Goal: Register for event/course

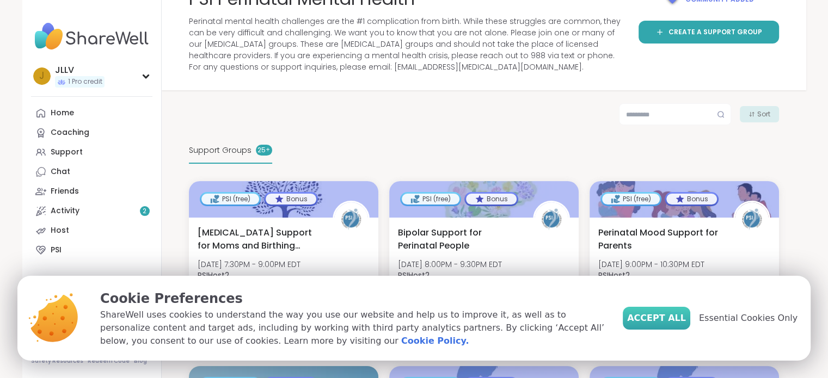
click at [670, 320] on span "Accept All" at bounding box center [656, 318] width 59 height 13
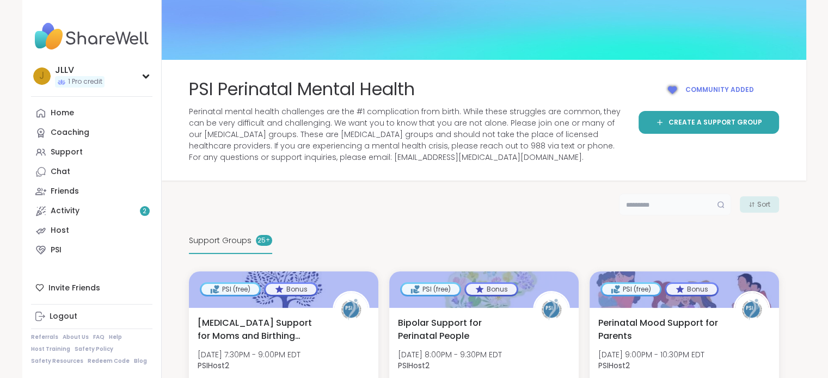
click at [640, 201] on input "text" at bounding box center [675, 205] width 112 height 22
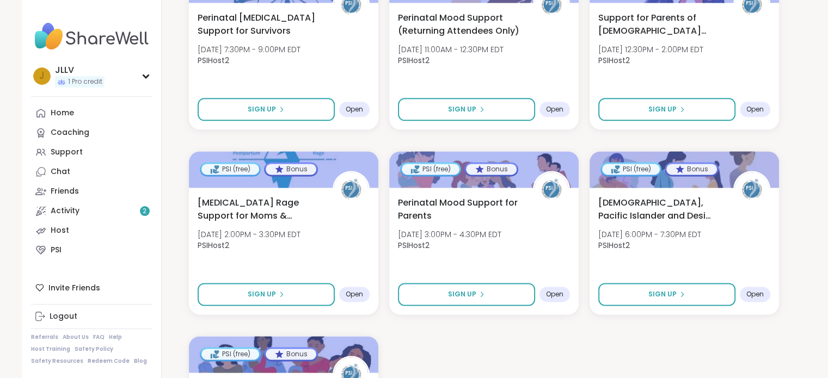
scroll to position [1605, 0]
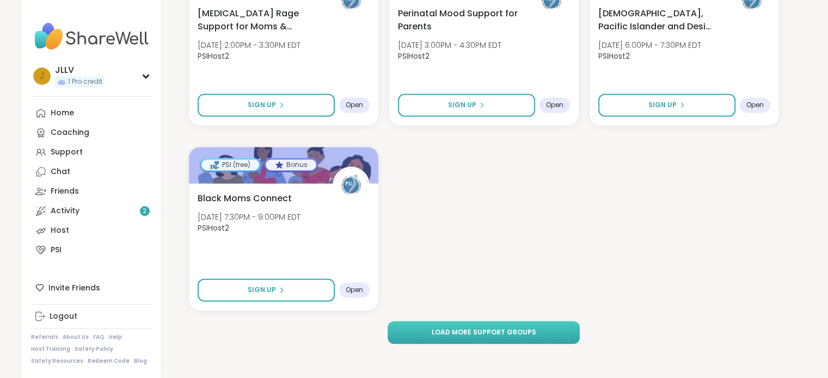
click at [443, 333] on span "Load more support groups" at bounding box center [483, 333] width 105 height 10
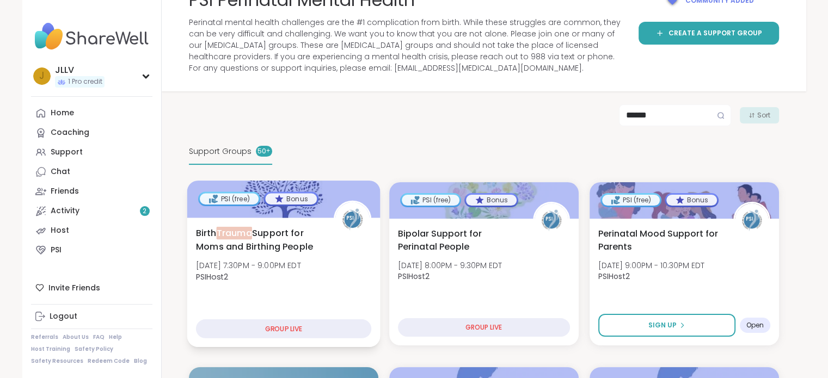
scroll to position [91, 0]
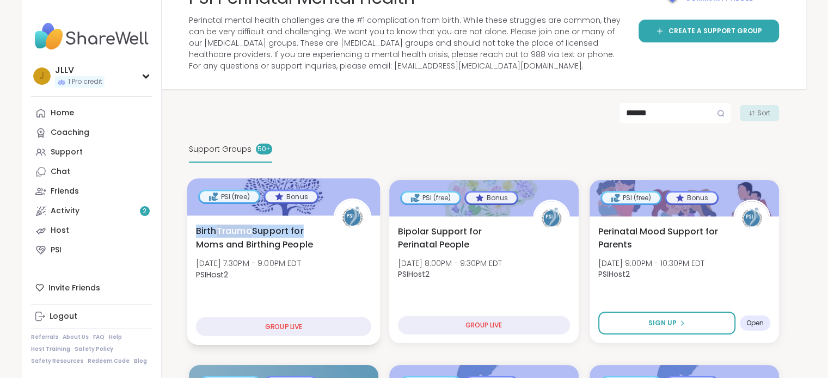
drag, startPoint x: 195, startPoint y: 229, endPoint x: 307, endPoint y: 225, distance: 111.1
click at [307, 225] on span "[MEDICAL_DATA] Support for Moms and Birthing People" at bounding box center [258, 237] width 126 height 27
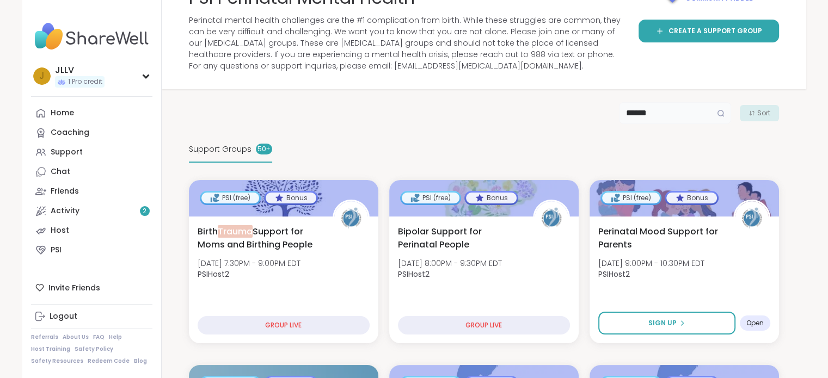
drag, startPoint x: 648, startPoint y: 113, endPoint x: 511, endPoint y: 113, distance: 137.2
click at [511, 113] on div "****** Sort" at bounding box center [484, 113] width 590 height 22
paste input "**********"
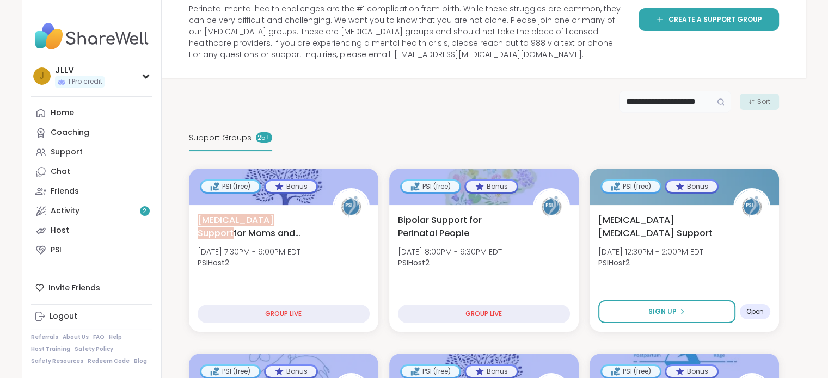
scroll to position [103, 0]
click at [722, 106] on div at bounding box center [720, 101] width 21 height 22
click at [720, 100] on icon at bounding box center [721, 101] width 8 height 8
click at [702, 108] on input "**********" at bounding box center [675, 101] width 112 height 22
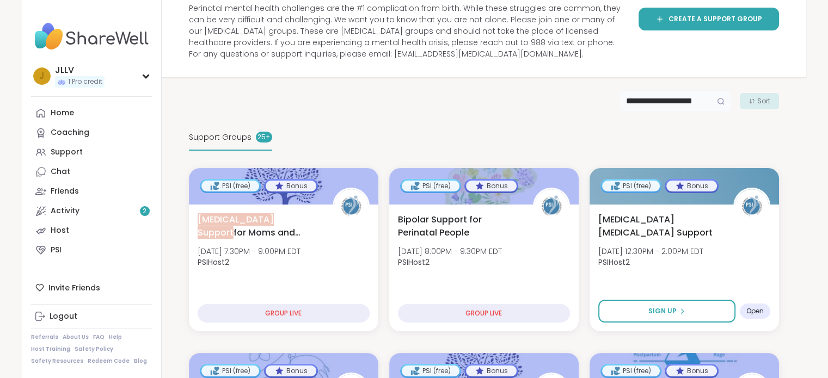
type input "**********"
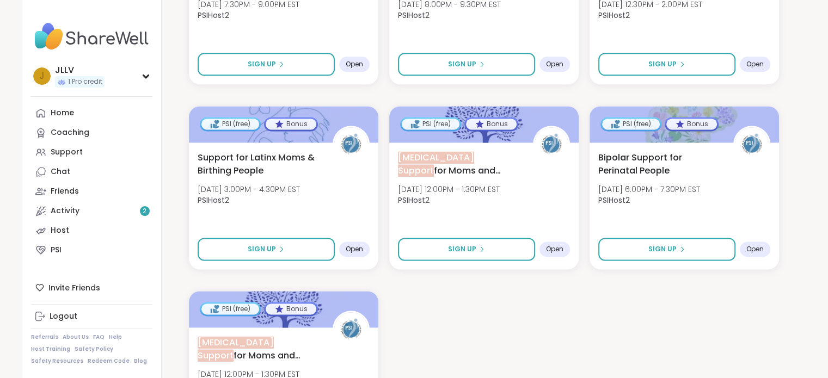
scroll to position [1605, 0]
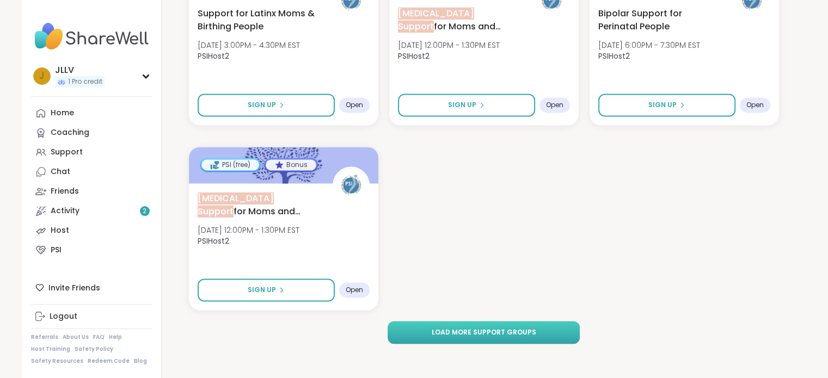
click at [403, 324] on button "Load more support groups" at bounding box center [484, 332] width 192 height 23
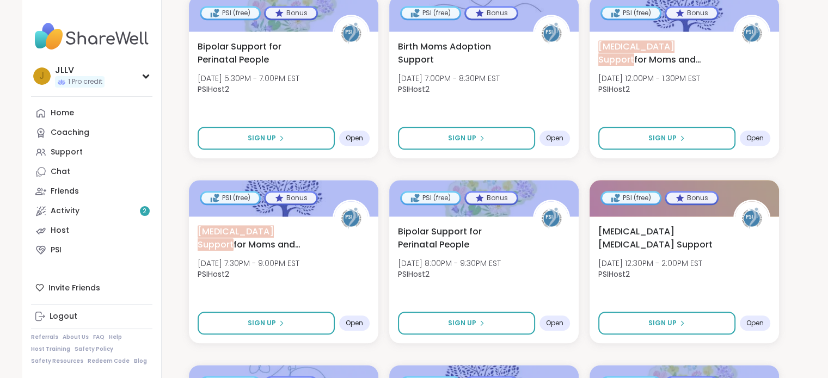
scroll to position [1206, 0]
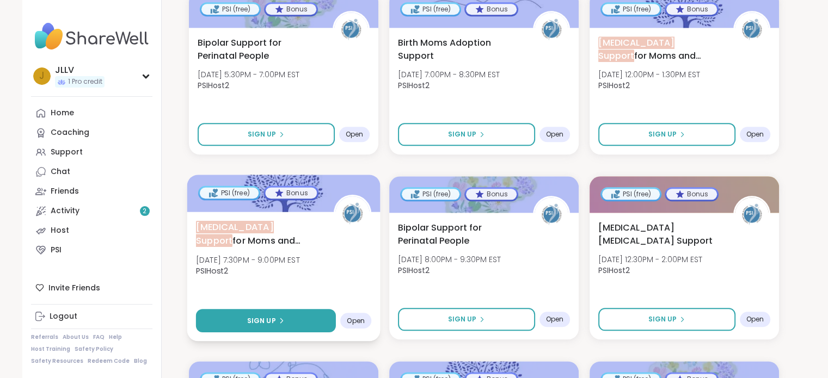
click at [305, 323] on button "Sign Up" at bounding box center [265, 320] width 140 height 23
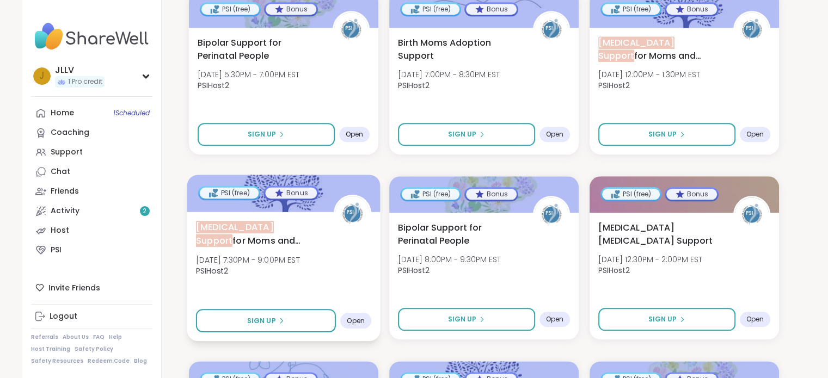
click at [296, 281] on div "[MEDICAL_DATA] Support for Moms and Birthing People [DATE] 7:30PM - 9:00PM EST …" at bounding box center [282, 251] width 175 height 62
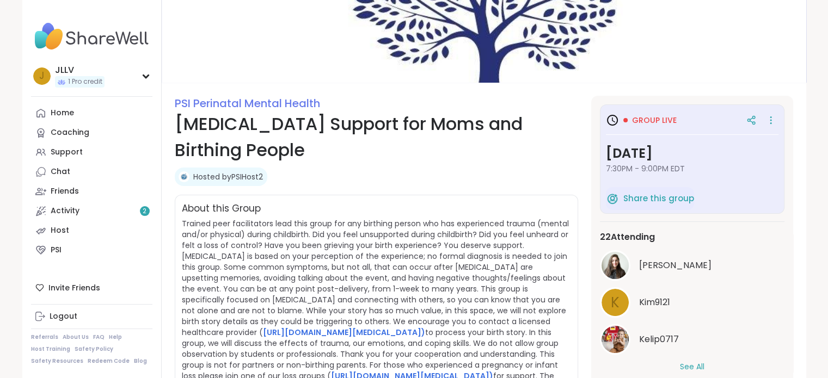
scroll to position [59, 0]
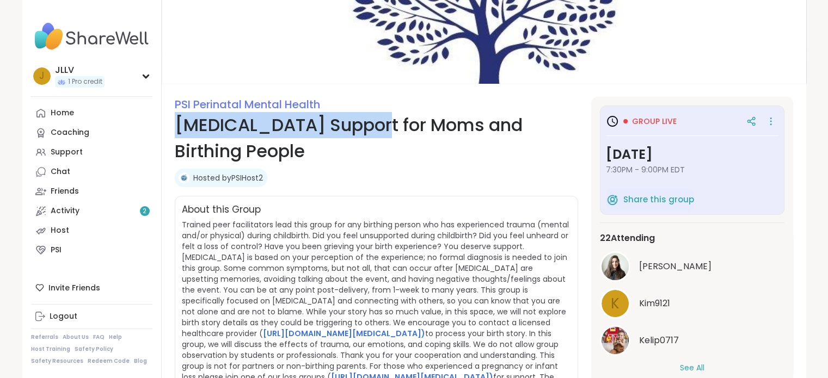
drag, startPoint x: 175, startPoint y: 124, endPoint x: 368, endPoint y: 130, distance: 193.4
click at [368, 130] on h1 "[MEDICAL_DATA] Support for Moms and Birthing People" at bounding box center [376, 138] width 403 height 52
copy h1 "[MEDICAL_DATA] Support"
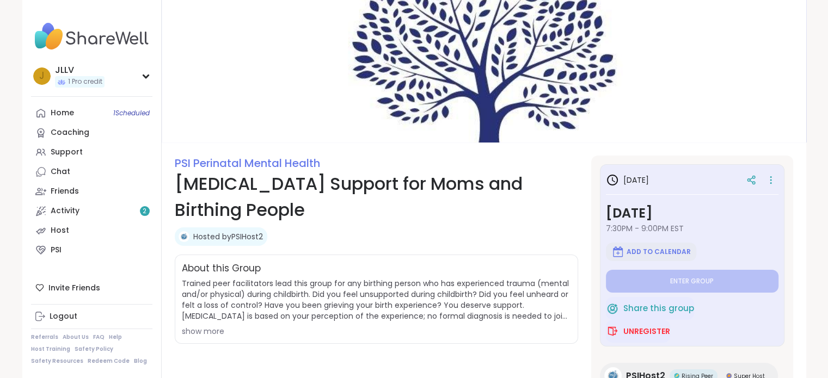
click at [641, 248] on span "Add to Calendar" at bounding box center [659, 252] width 64 height 9
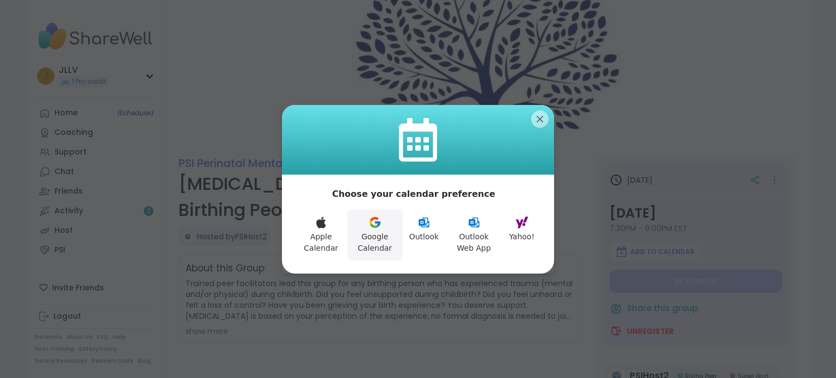
click at [377, 241] on button "Google Calendar" at bounding box center [375, 235] width 56 height 51
